Goal: Transaction & Acquisition: Purchase product/service

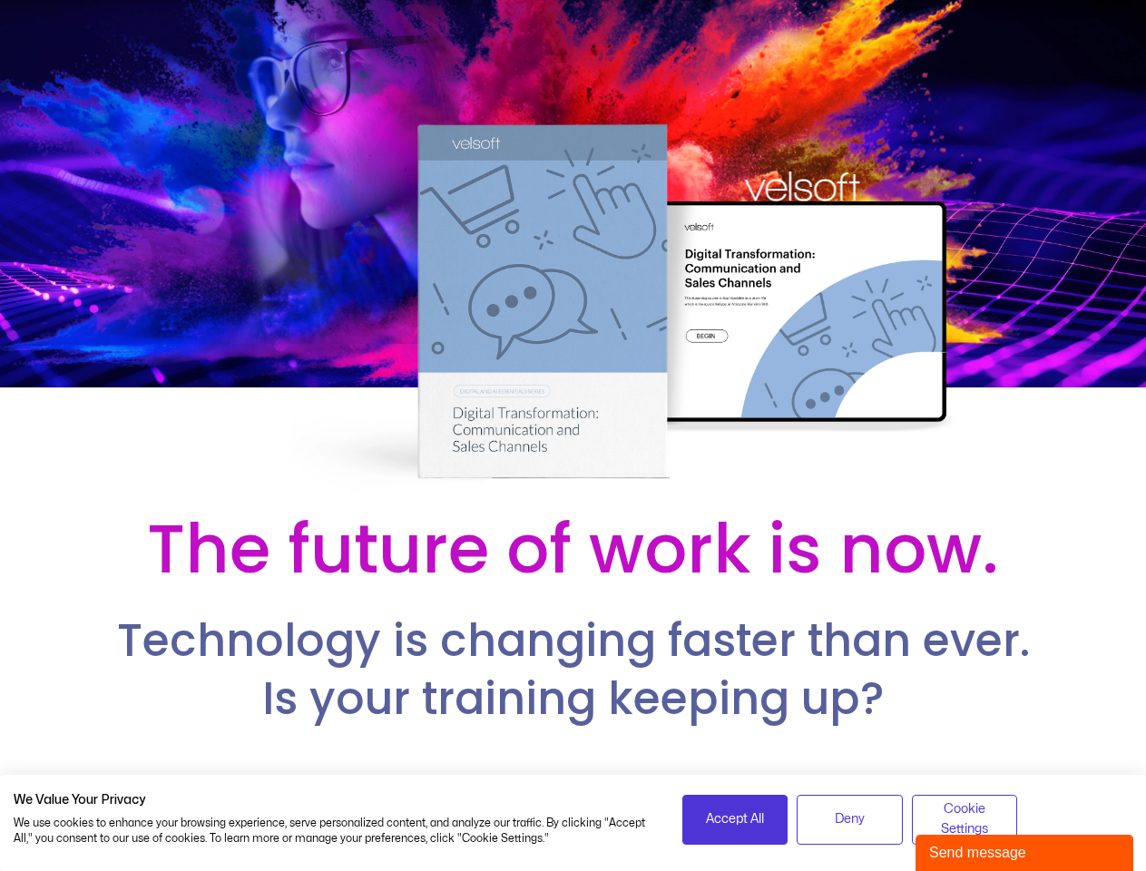
click at [572, 435] on div at bounding box center [573, 249] width 1146 height 499
click at [735, 819] on span "Accept All" at bounding box center [735, 819] width 58 height 20
click at [849, 819] on span "Deny" at bounding box center [850, 819] width 30 height 20
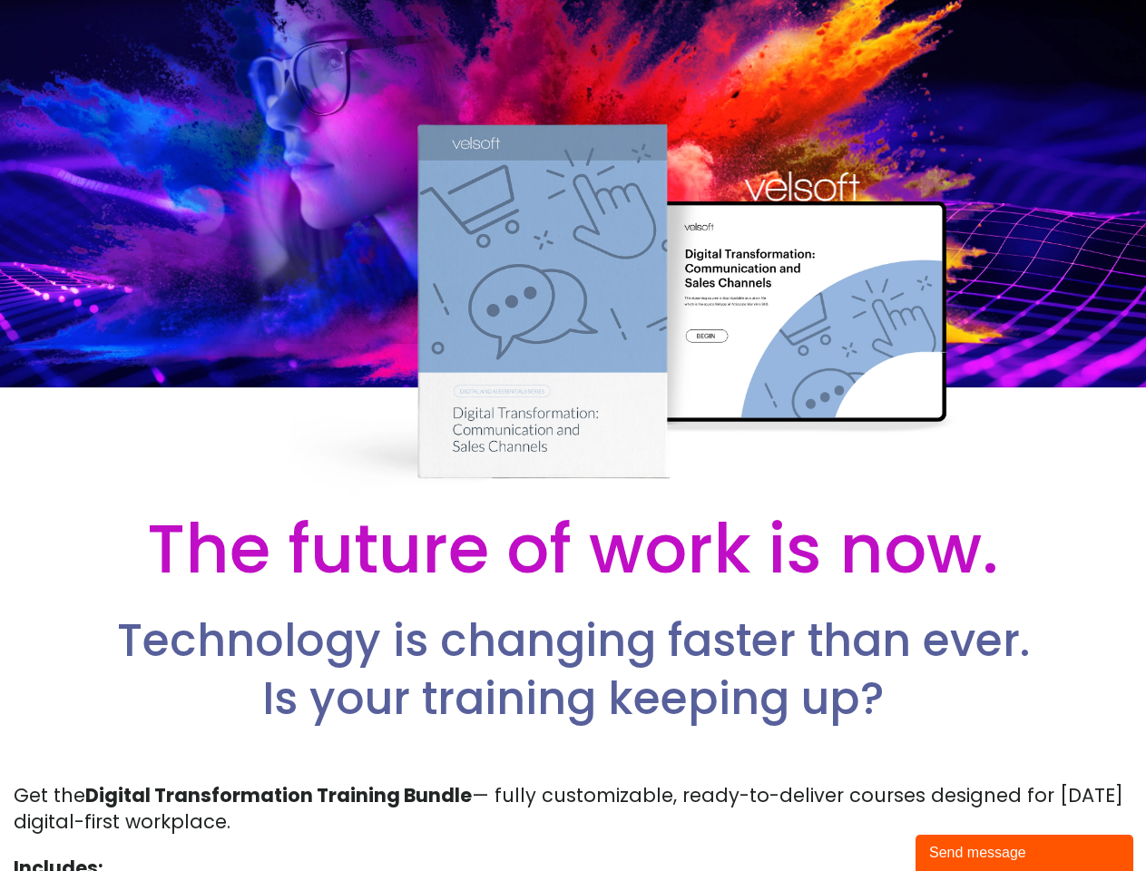
click at [964, 819] on p "Get the Digital Transformation Training Bundle — fully customizable, ready-to-d…" at bounding box center [573, 809] width 1119 height 54
click at [1024, 853] on div "Send message" at bounding box center [1024, 853] width 191 height 22
